Goal: Information Seeking & Learning: Find specific page/section

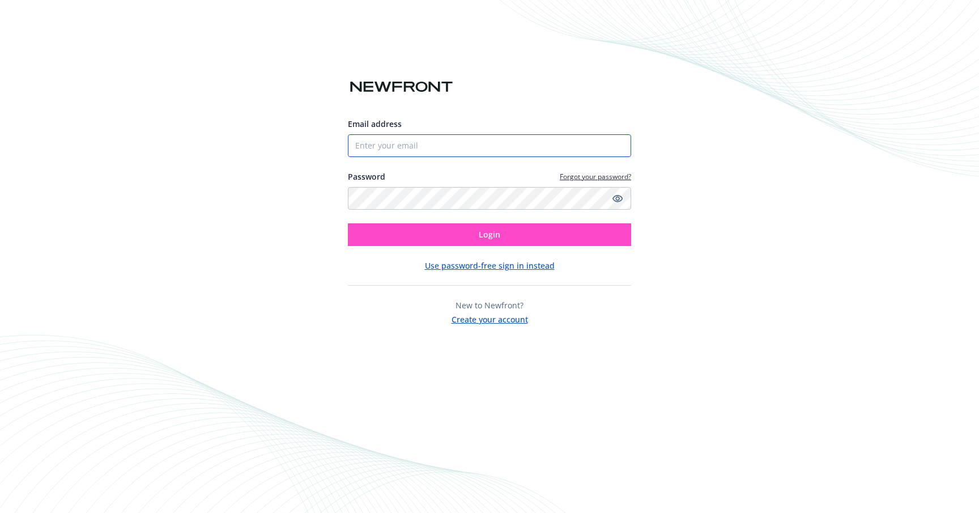
type input "[PERSON_NAME][EMAIL_ADDRESS][PERSON_NAME][DOMAIN_NAME]"
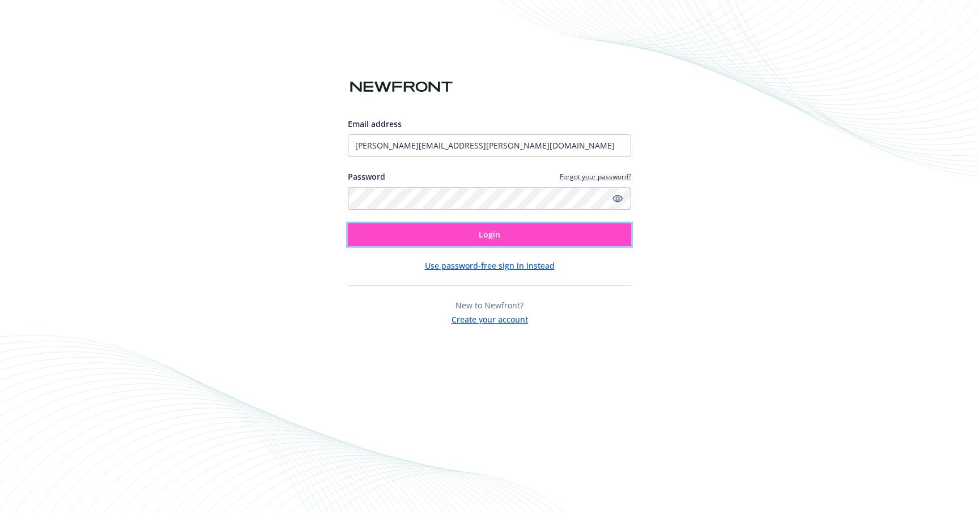
click at [421, 237] on button "Login" at bounding box center [489, 234] width 283 height 23
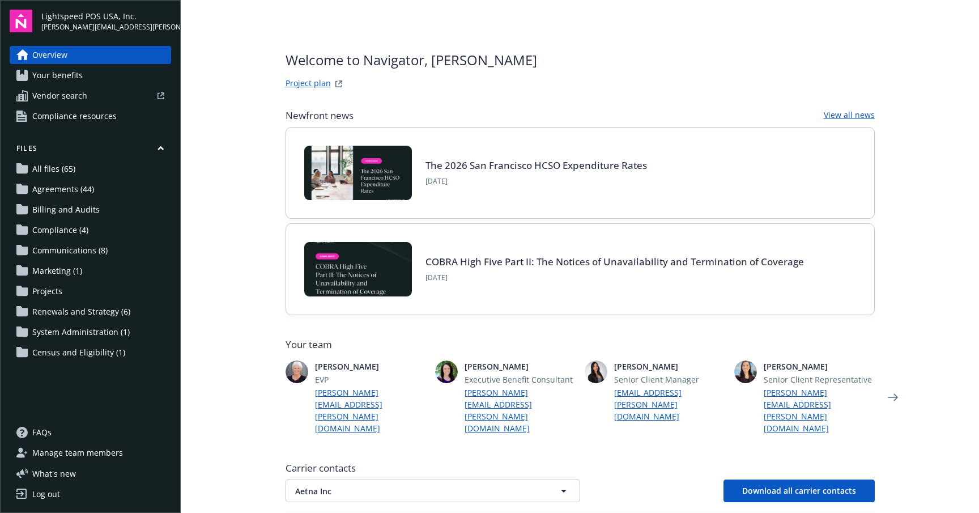
click at [71, 333] on span "System Administration (1)" at bounding box center [80, 332] width 97 height 18
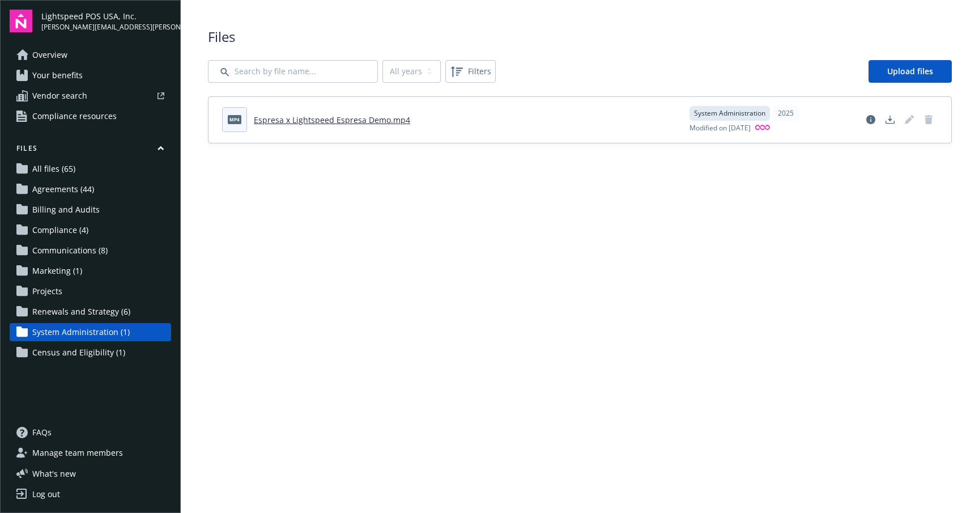
click at [56, 165] on span "All files (65)" at bounding box center [53, 169] width 43 height 18
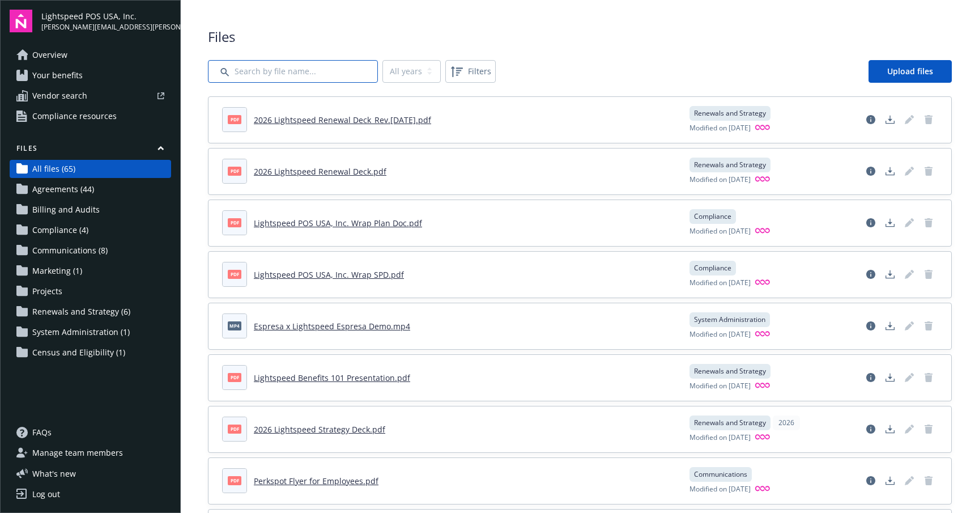
click at [306, 76] on input "Search by file name..." at bounding box center [293, 71] width 170 height 23
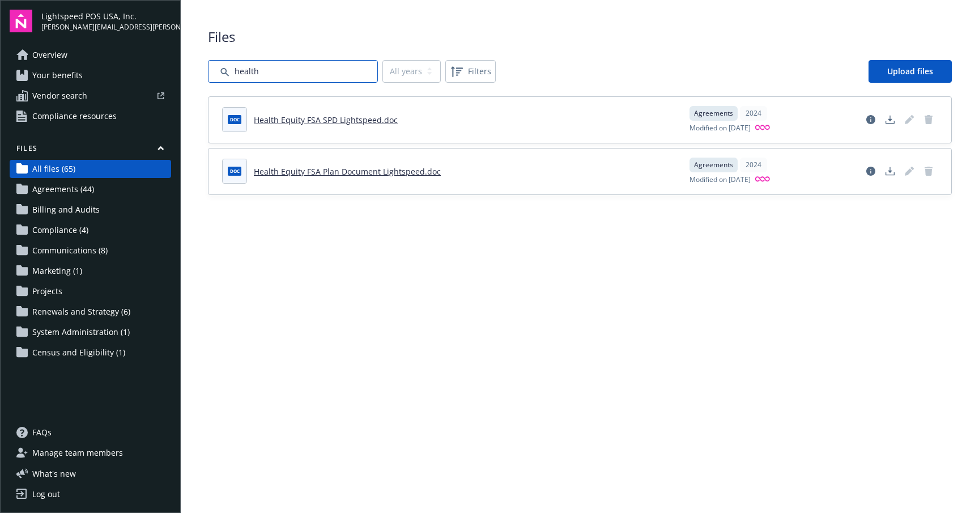
type input "health"
click at [63, 229] on span "Compliance (4)" at bounding box center [60, 230] width 56 height 18
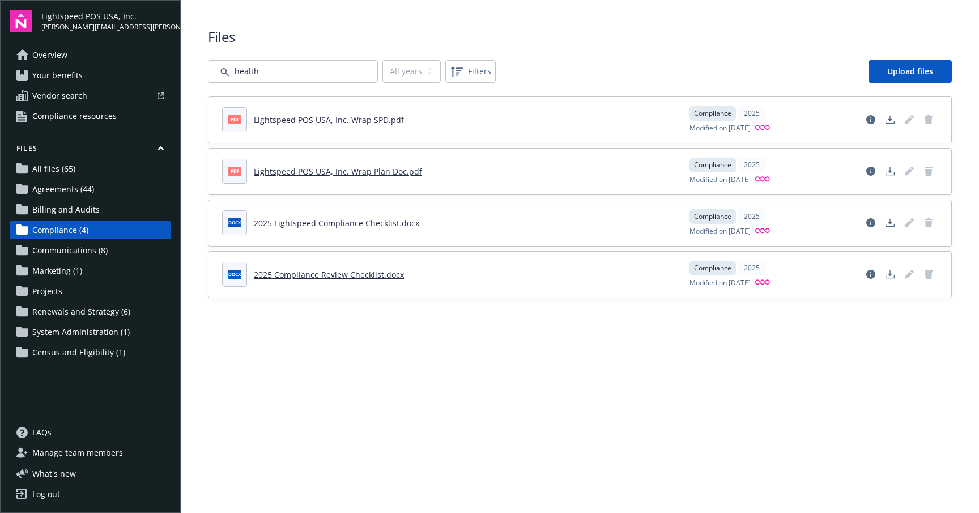
click at [89, 250] on span "Communications (8)" at bounding box center [69, 250] width 75 height 18
